Goal: Task Accomplishment & Management: Use online tool/utility

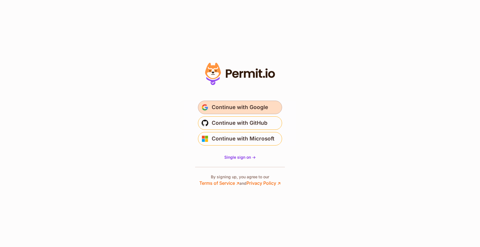
click at [260, 105] on span "Continue with Google" at bounding box center [240, 107] width 56 height 9
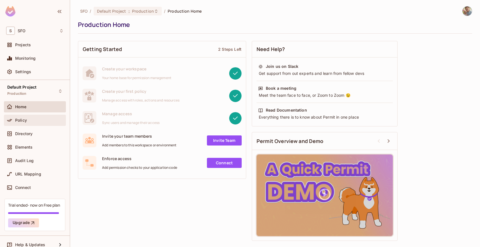
click at [16, 118] on span "Policy" at bounding box center [21, 120] width 12 height 4
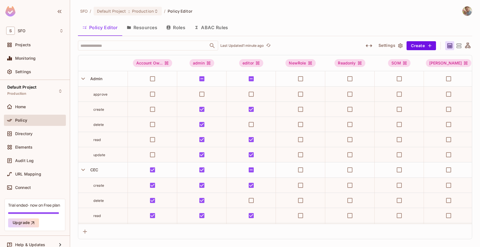
click at [101, 94] on span "approve" at bounding box center [100, 94] width 14 height 4
drag, startPoint x: 93, startPoint y: 94, endPoint x: 101, endPoint y: 105, distance: 13.5
click at [112, 95] on div "approve" at bounding box center [102, 94] width 49 height 6
drag, startPoint x: 94, startPoint y: 110, endPoint x: 99, endPoint y: 114, distance: 5.6
click at [104, 110] on span "create" at bounding box center [98, 109] width 11 height 4
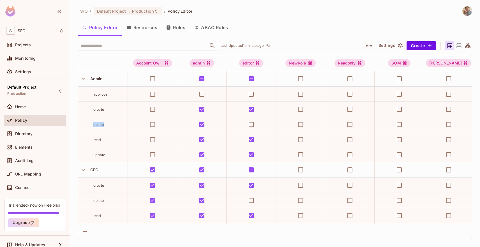
drag, startPoint x: 94, startPoint y: 125, endPoint x: 102, endPoint y: 129, distance: 8.5
click at [106, 127] on div "delete" at bounding box center [110, 125] width 34 height 6
drag, startPoint x: 97, startPoint y: 138, endPoint x: 103, endPoint y: 139, distance: 5.7
click at [106, 139] on div "read" at bounding box center [110, 140] width 34 height 6
drag, startPoint x: 95, startPoint y: 94, endPoint x: 103, endPoint y: 82, distance: 14.2
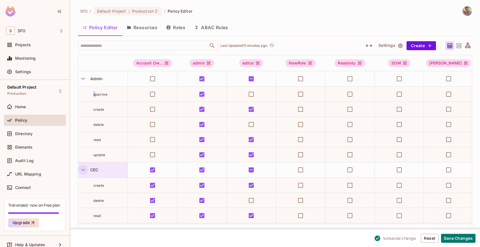
drag, startPoint x: 80, startPoint y: 77, endPoint x: 86, endPoint y: 94, distance: 17.4
click at [81, 78] on icon "button" at bounding box center [83, 79] width 8 height 8
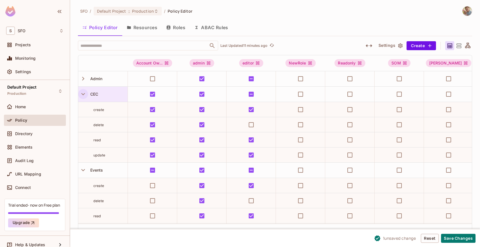
click at [84, 96] on icon "button" at bounding box center [83, 94] width 8 height 8
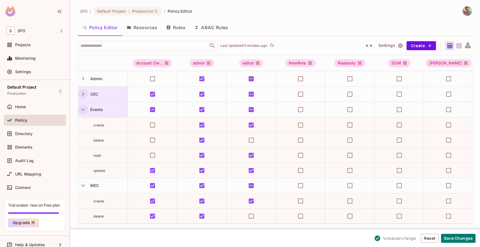
click at [84, 110] on icon "button" at bounding box center [83, 110] width 8 height 8
click at [83, 126] on icon "button" at bounding box center [83, 125] width 8 height 8
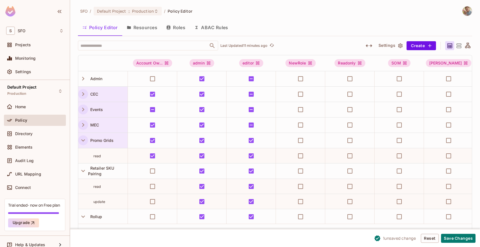
click at [83, 140] on icon "button" at bounding box center [83, 141] width 8 height 8
click at [81, 151] on div "Retailer SKU Pairing" at bounding box center [102, 155] width 49 height 15
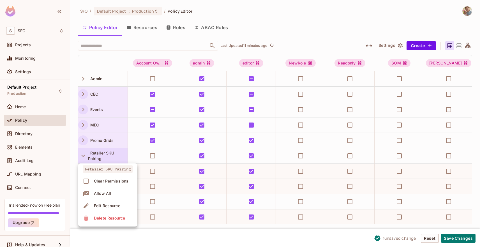
click at [76, 53] on div at bounding box center [240, 123] width 480 height 247
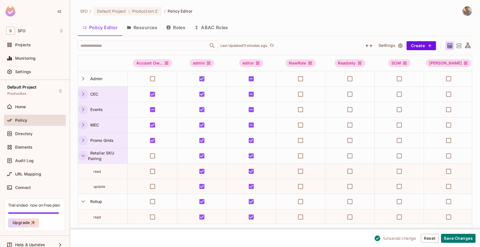
click at [82, 158] on icon "button" at bounding box center [83, 156] width 8 height 8
click at [82, 169] on icon "button" at bounding box center [83, 171] width 8 height 8
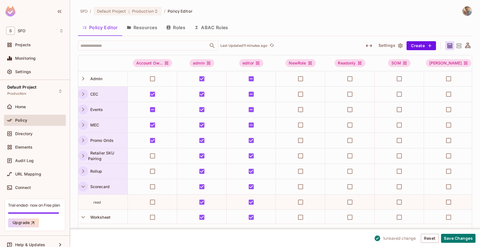
click at [81, 186] on icon "button" at bounding box center [83, 187] width 8 height 8
click at [81, 201] on icon "button" at bounding box center [83, 202] width 8 height 8
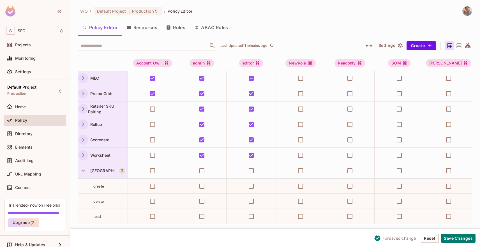
scroll to position [62, 0]
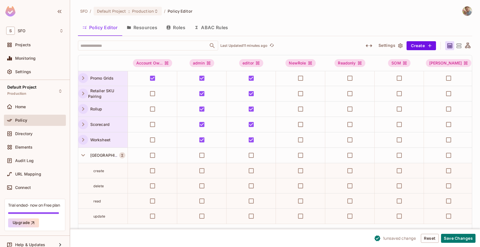
click at [84, 153] on icon "button" at bounding box center [83, 155] width 8 height 8
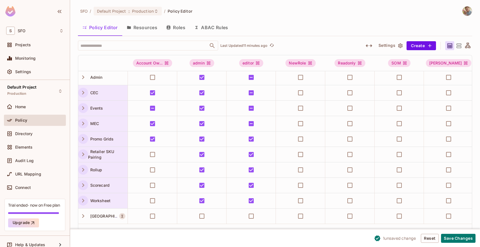
scroll to position [0, 0]
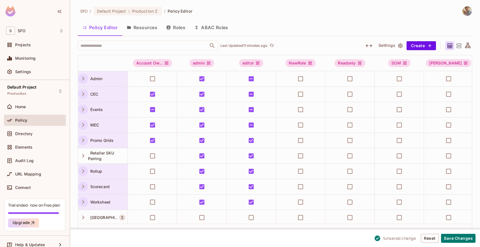
click at [82, 79] on icon "button" at bounding box center [83, 79] width 8 height 8
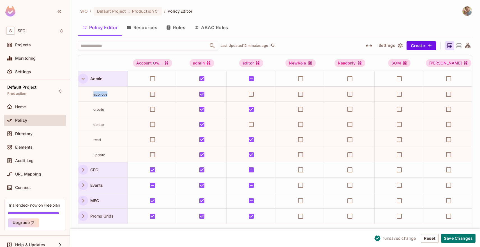
drag, startPoint x: 94, startPoint y: 94, endPoint x: 112, endPoint y: 95, distance: 18.3
click at [112, 95] on div "approve" at bounding box center [110, 94] width 34 height 6
click at [84, 79] on icon "button" at bounding box center [83, 79] width 8 height 8
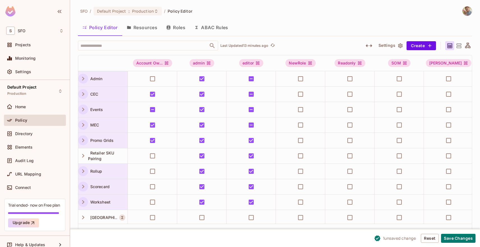
click at [83, 78] on icon "button" at bounding box center [83, 79] width 8 height 8
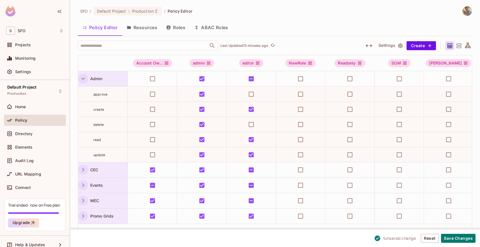
click at [83, 78] on icon "button" at bounding box center [83, 79] width 8 height 8
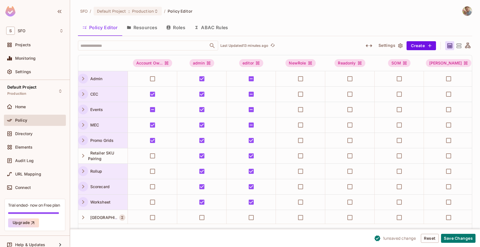
click at [83, 78] on icon "button" at bounding box center [83, 79] width 8 height 8
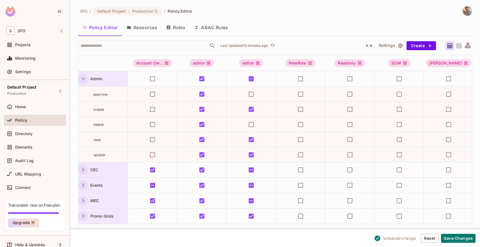
click at [83, 78] on icon "button" at bounding box center [83, 79] width 8 height 8
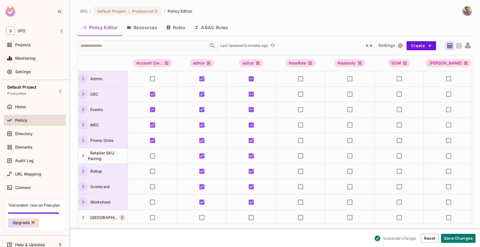
click at [83, 78] on icon "button" at bounding box center [83, 79] width 8 height 8
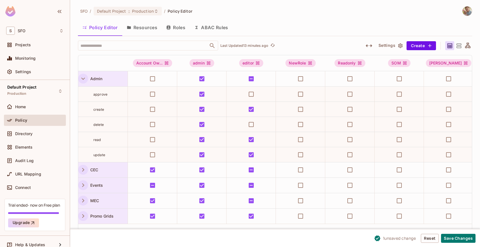
click at [83, 78] on icon "button" at bounding box center [83, 79] width 8 height 8
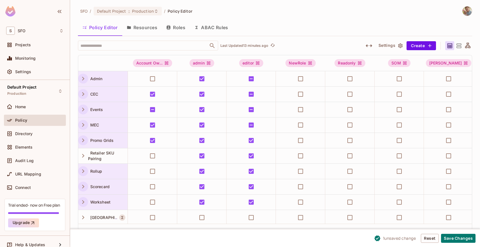
click at [83, 78] on icon "button" at bounding box center [83, 79] width 8 height 8
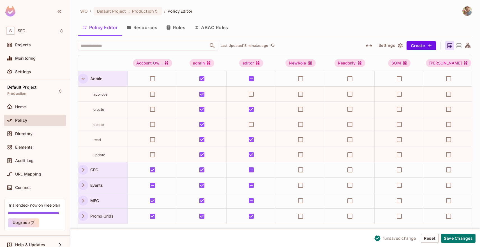
click at [83, 78] on icon "button" at bounding box center [83, 79] width 8 height 8
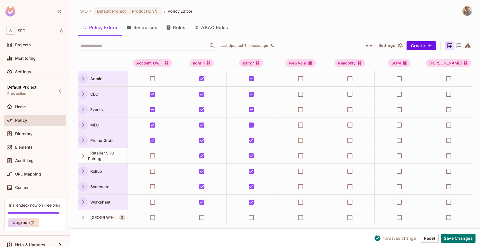
click at [83, 78] on icon "button" at bounding box center [83, 79] width 8 height 8
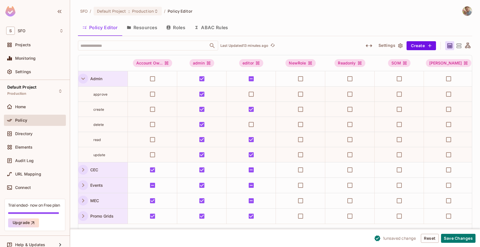
click at [83, 78] on icon "button" at bounding box center [83, 79] width 8 height 8
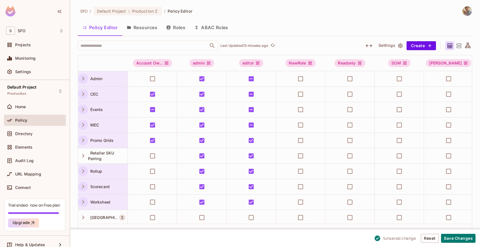
click at [82, 77] on icon "button" at bounding box center [83, 79] width 8 height 8
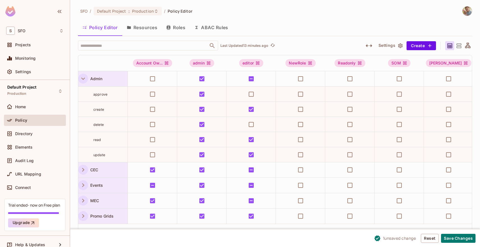
click at [82, 76] on icon "button" at bounding box center [83, 79] width 8 height 8
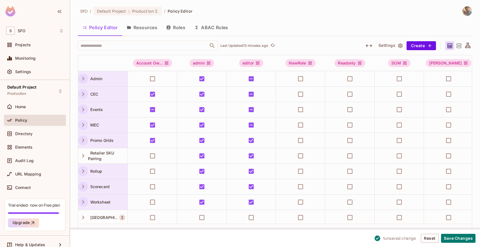
click at [82, 76] on icon "button" at bounding box center [83, 79] width 8 height 8
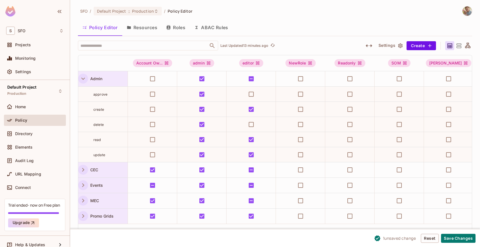
click at [82, 76] on icon "button" at bounding box center [83, 79] width 8 height 8
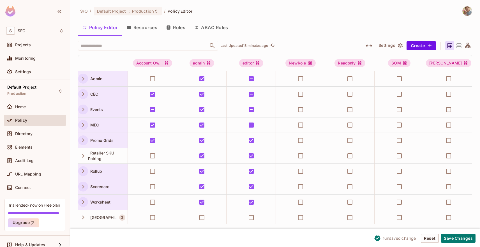
click at [82, 76] on icon "button" at bounding box center [83, 79] width 8 height 8
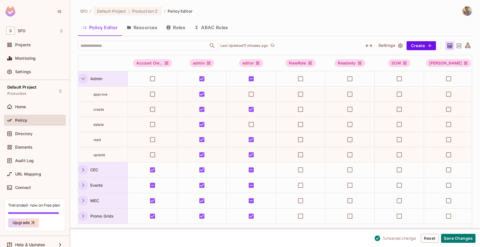
click at [79, 81] on icon "button" at bounding box center [83, 79] width 8 height 8
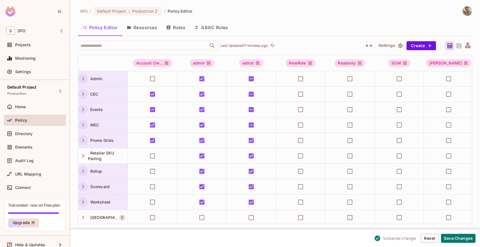
click at [82, 80] on icon "button" at bounding box center [83, 79] width 2 height 4
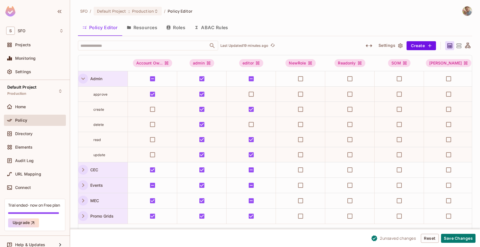
click at [82, 79] on icon "button" at bounding box center [83, 79] width 8 height 8
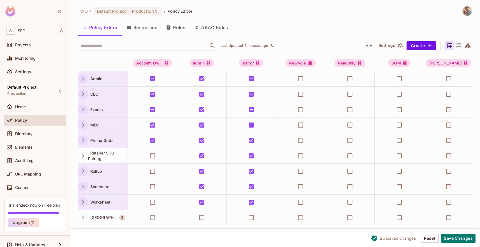
click at [82, 79] on icon "button" at bounding box center [83, 79] width 8 height 8
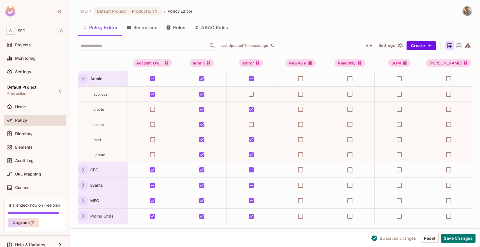
click at [82, 79] on icon "button" at bounding box center [83, 79] width 8 height 8
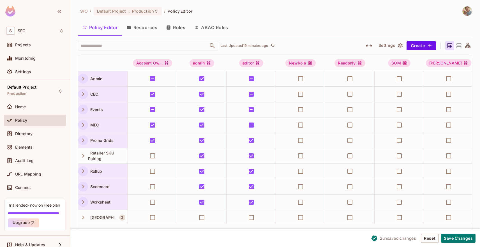
click at [80, 77] on icon "button" at bounding box center [83, 79] width 8 height 8
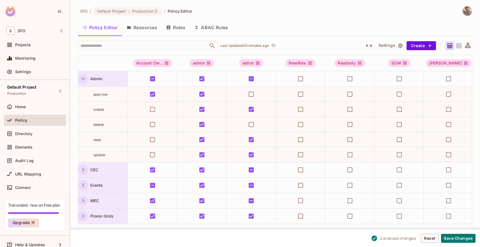
click at [84, 77] on icon "button" at bounding box center [83, 79] width 8 height 8
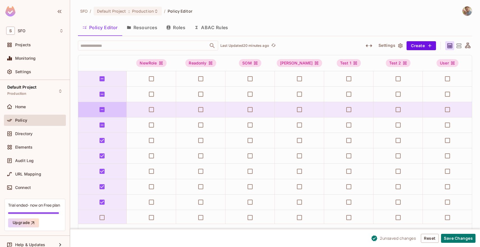
scroll to position [0, 262]
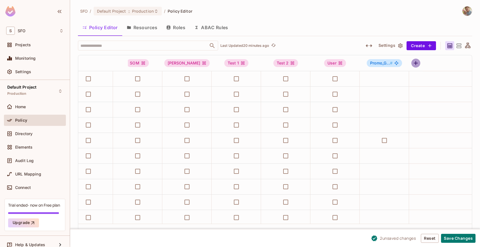
click at [417, 64] on icon "button" at bounding box center [415, 63] width 7 height 7
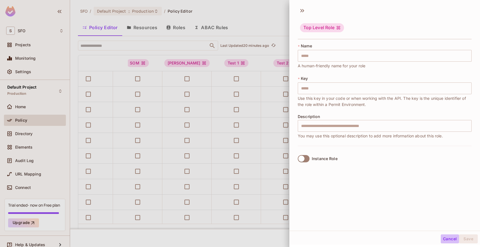
click at [451, 240] on button "Cancel" at bounding box center [450, 238] width 18 height 9
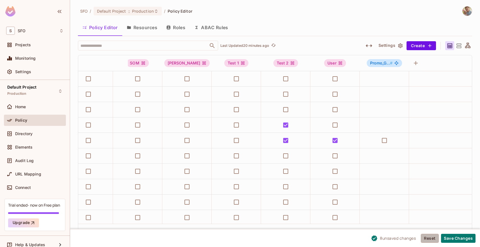
click at [431, 239] on button "Reset" at bounding box center [430, 238] width 18 height 9
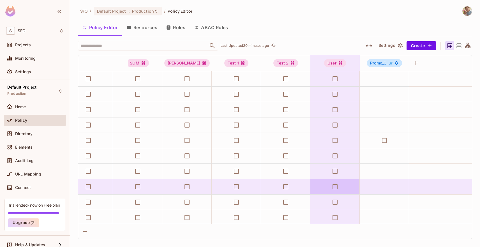
click at [313, 193] on td at bounding box center [334, 186] width 49 height 15
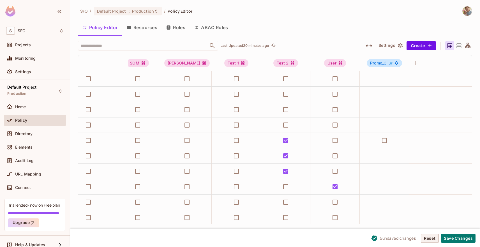
click at [427, 238] on button "Reset" at bounding box center [430, 238] width 18 height 9
click at [416, 63] on icon "button" at bounding box center [416, 63] width 4 height 4
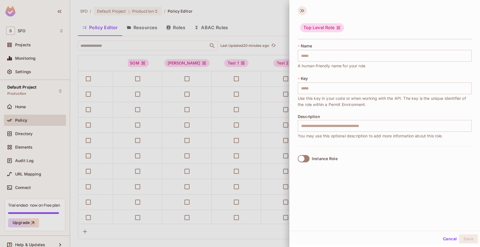
click at [300, 9] on icon at bounding box center [302, 10] width 9 height 9
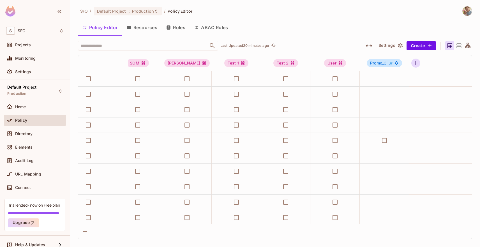
click at [417, 66] on icon "button" at bounding box center [415, 63] width 7 height 7
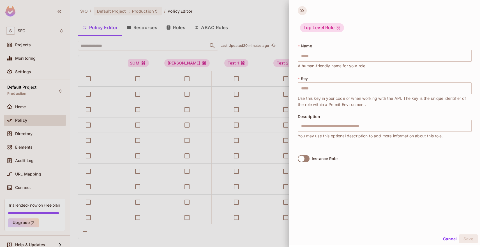
click at [301, 11] on icon at bounding box center [302, 10] width 9 height 9
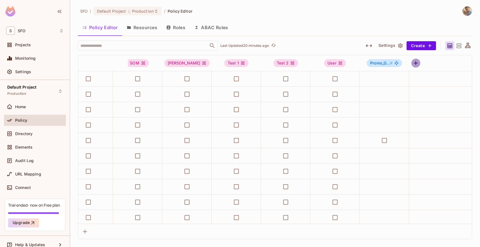
click at [416, 63] on icon "button" at bounding box center [416, 63] width 4 height 4
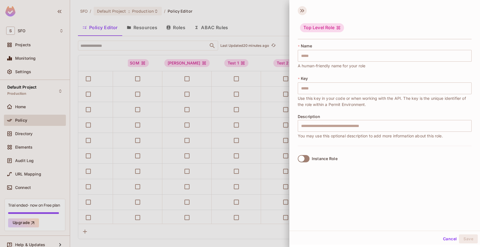
click at [301, 11] on icon at bounding box center [302, 10] width 9 height 9
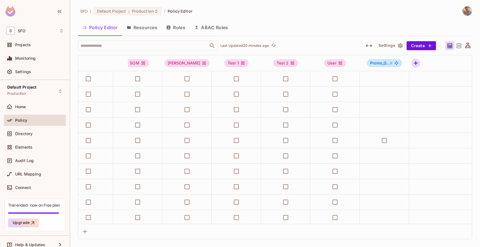
click at [414, 62] on icon "button" at bounding box center [415, 63] width 7 height 7
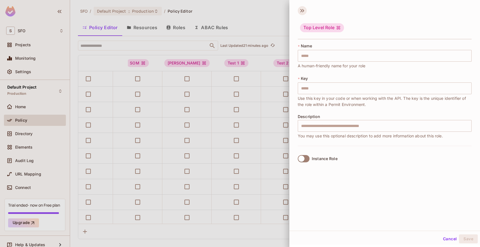
click at [301, 10] on icon at bounding box center [301, 10] width 2 height 3
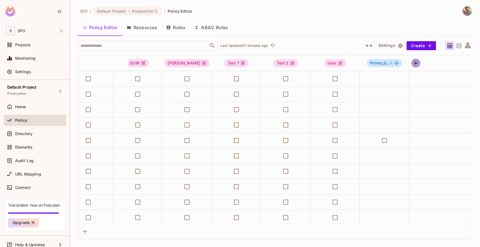
click at [416, 64] on icon "button" at bounding box center [415, 63] width 7 height 7
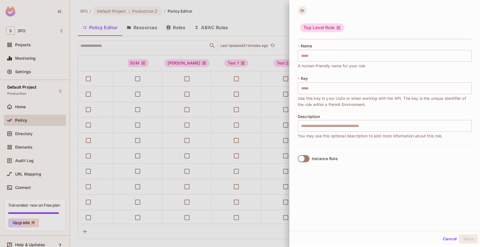
click at [301, 11] on icon at bounding box center [301, 10] width 2 height 3
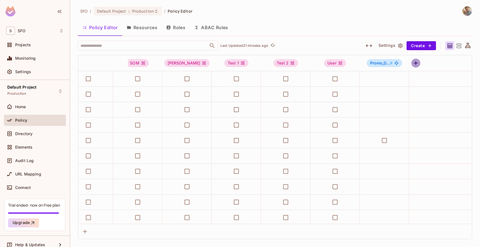
click at [415, 65] on icon "button" at bounding box center [415, 63] width 7 height 7
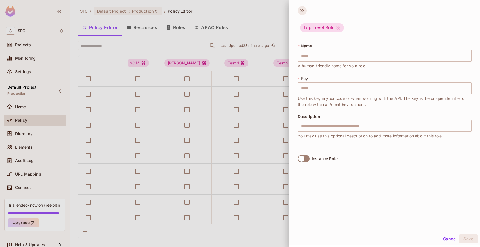
click at [305, 10] on icon at bounding box center [302, 10] width 9 height 9
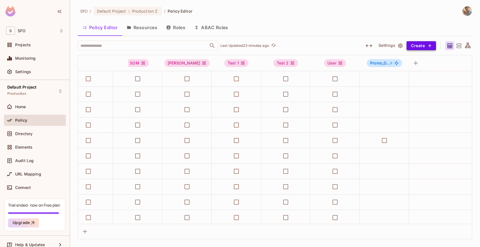
click at [426, 42] on button "Create" at bounding box center [420, 45] width 29 height 9
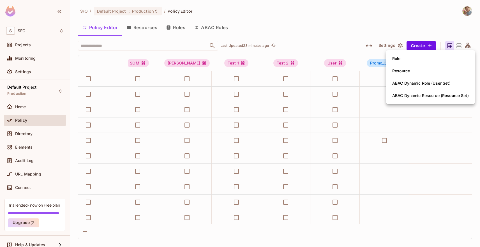
click at [345, 28] on div at bounding box center [240, 123] width 480 height 247
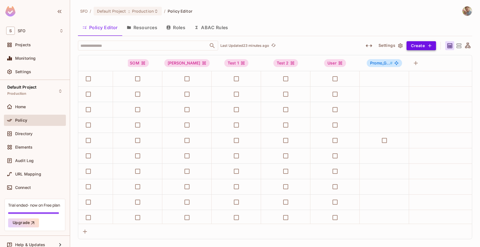
click at [425, 47] on button "Create" at bounding box center [420, 45] width 29 height 9
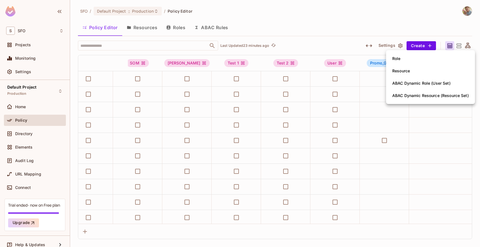
click at [395, 61] on div "Role" at bounding box center [396, 59] width 8 height 6
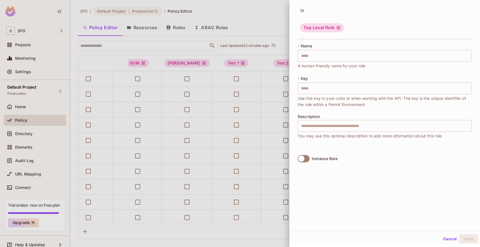
click at [241, 12] on div at bounding box center [240, 123] width 480 height 247
